Goal: Find specific page/section

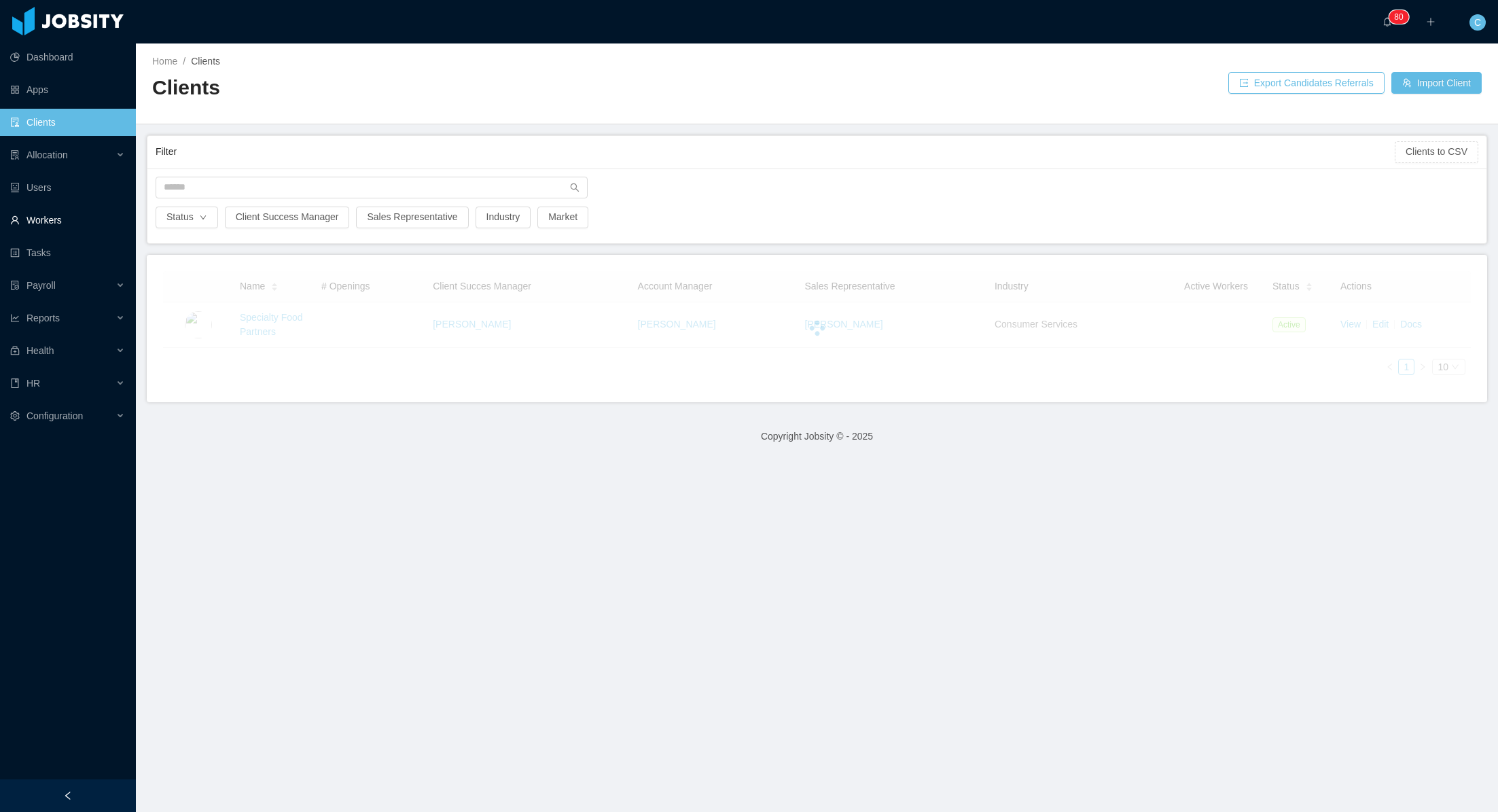
click at [82, 208] on link "Workers" at bounding box center [67, 220] width 114 height 27
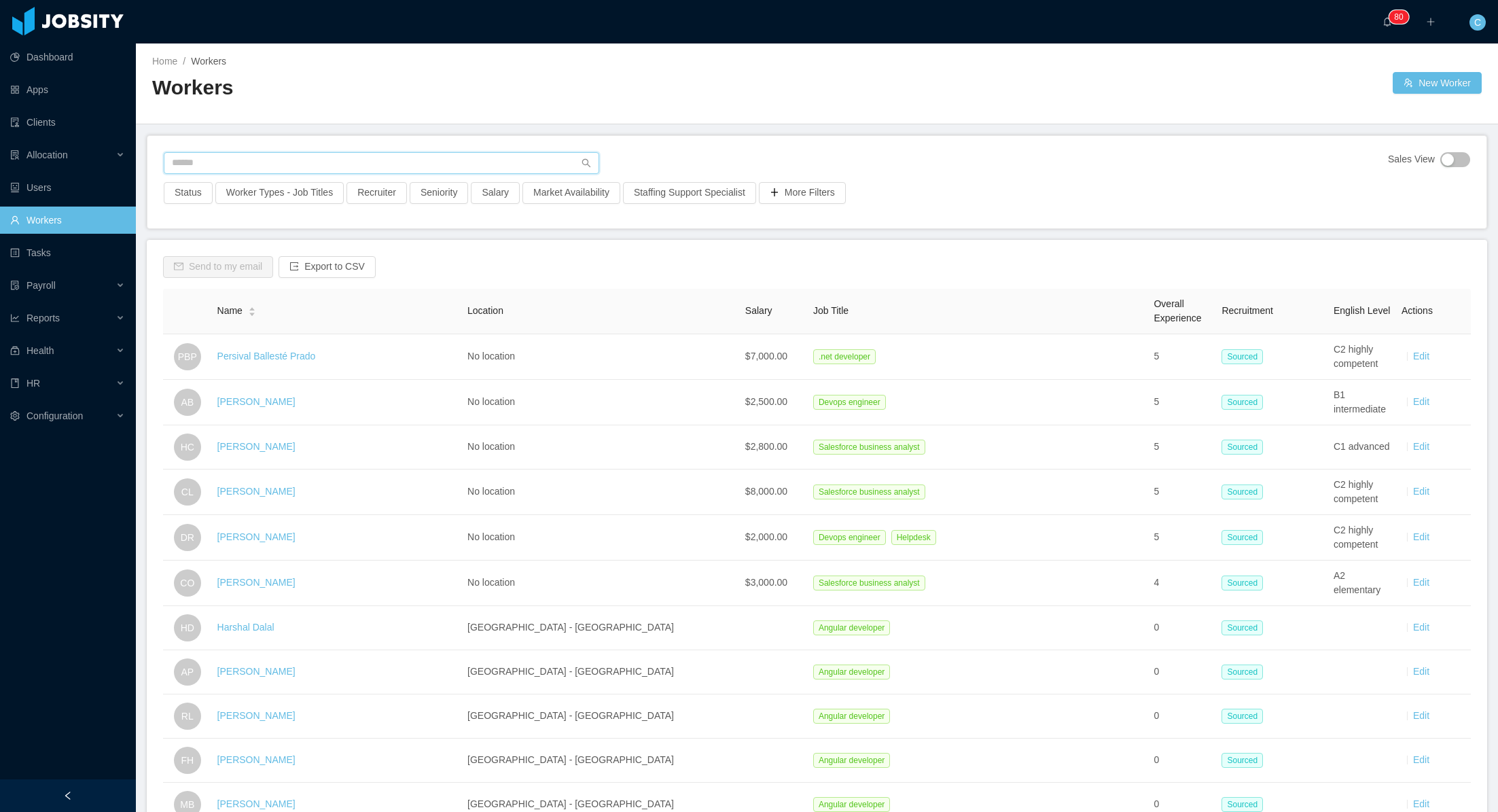
click at [231, 162] on input "text" at bounding box center [381, 163] width 435 height 22
type input "*********"
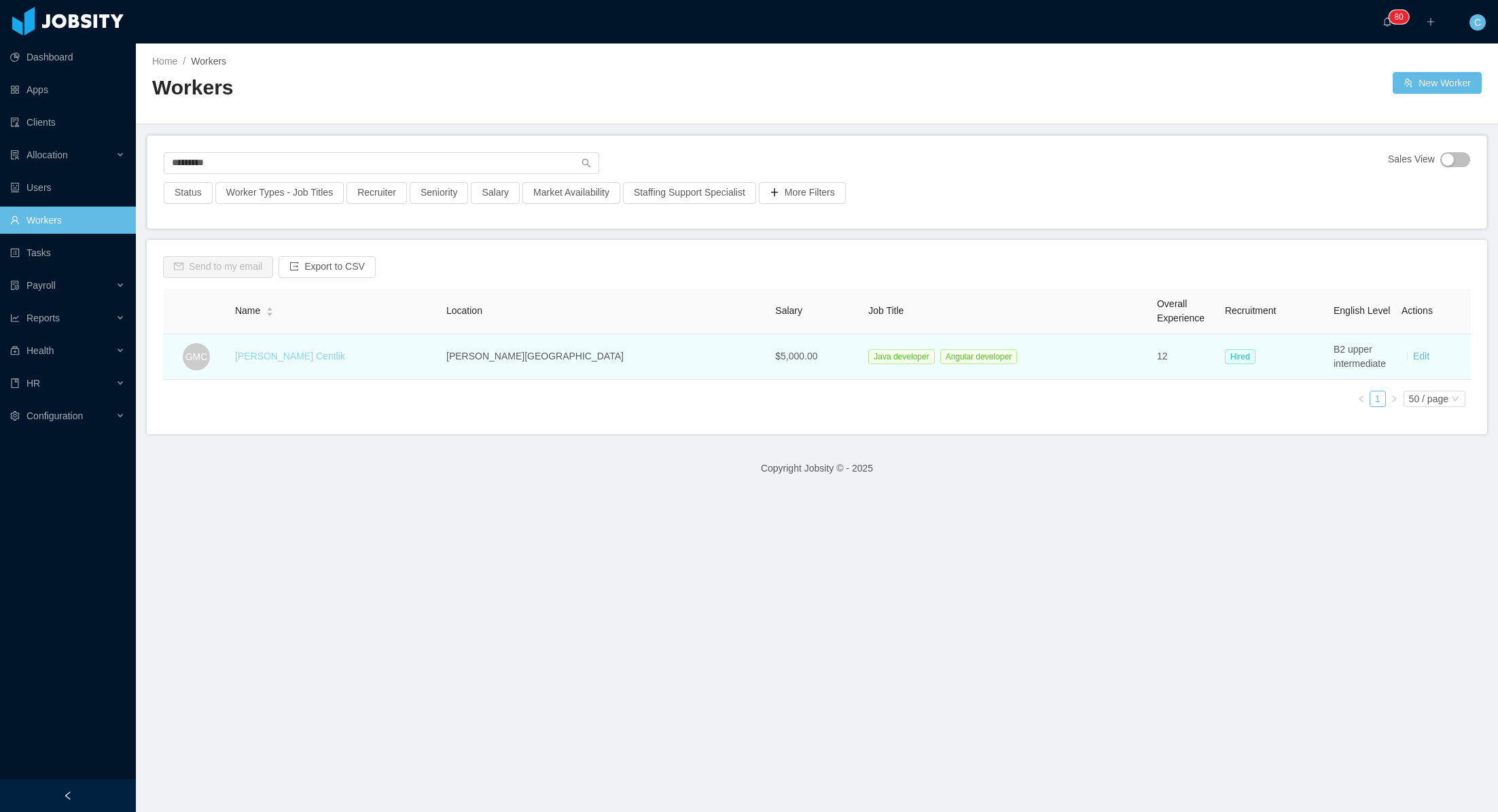
click at [287, 353] on link "[PERSON_NAME] Centlik" at bounding box center [290, 356] width 110 height 11
